Goal: Information Seeking & Learning: Learn about a topic

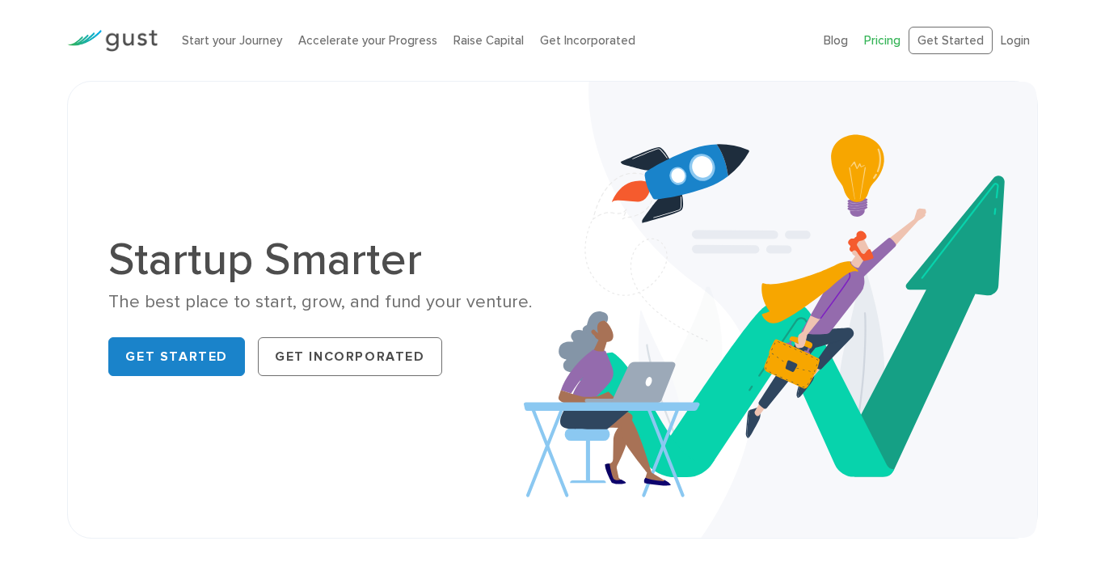
click at [891, 44] on link "Pricing" at bounding box center [882, 40] width 36 height 15
click at [473, 37] on link "Raise Capital" at bounding box center [488, 40] width 70 height 15
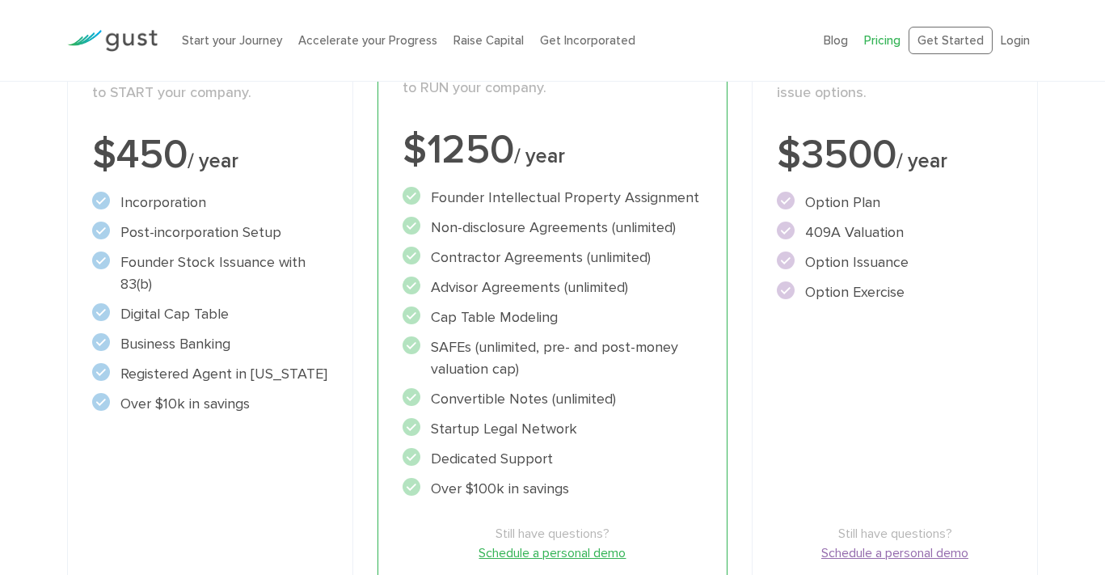
scroll to position [382, 0]
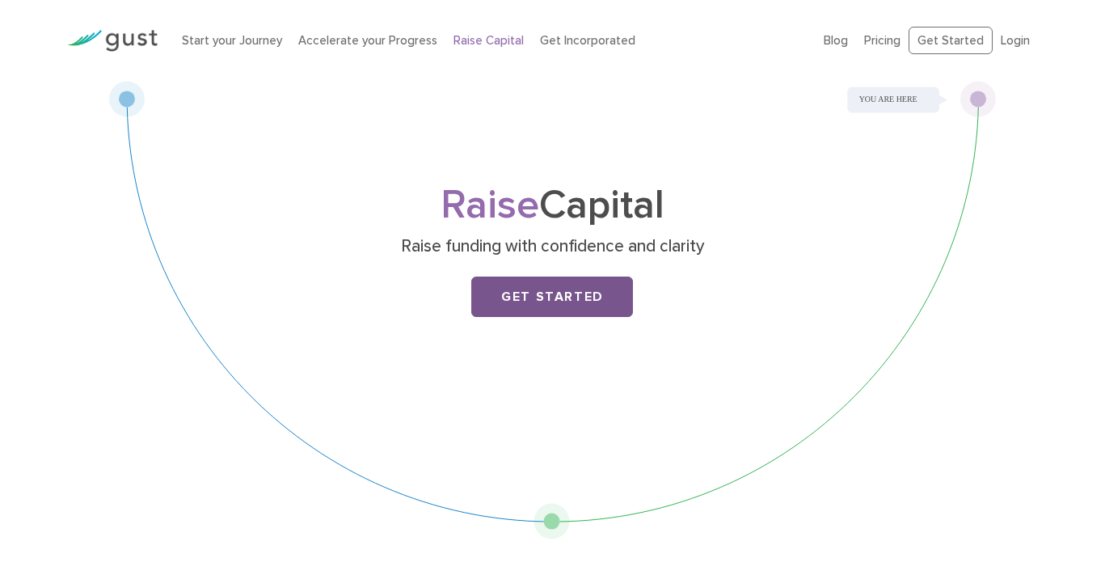
click at [576, 286] on link "Get Started" at bounding box center [552, 296] width 162 height 40
